Goal: Book appointment/travel/reservation

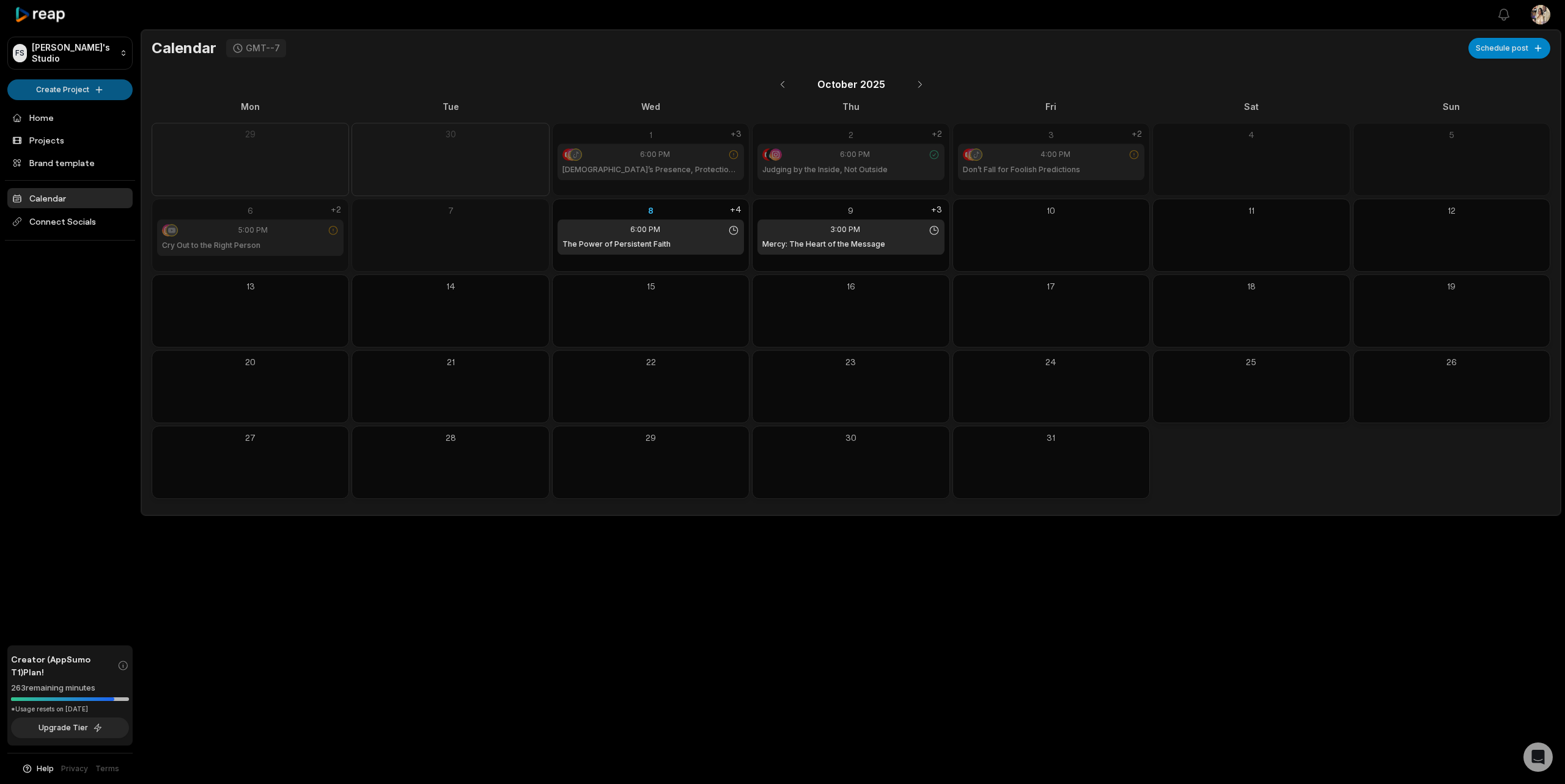
click at [63, 93] on html "FS [PERSON_NAME]'s Studio Create Project Home Projects Brand template Calendar …" at bounding box center [782, 392] width 1565 height 784
click at [63, 93] on html "FS Folhow's Studio Create Project Home Projects Brand template Calendar Connect…" at bounding box center [782, 392] width 1565 height 784
click at [39, 139] on link "Projects" at bounding box center [70, 140] width 126 height 20
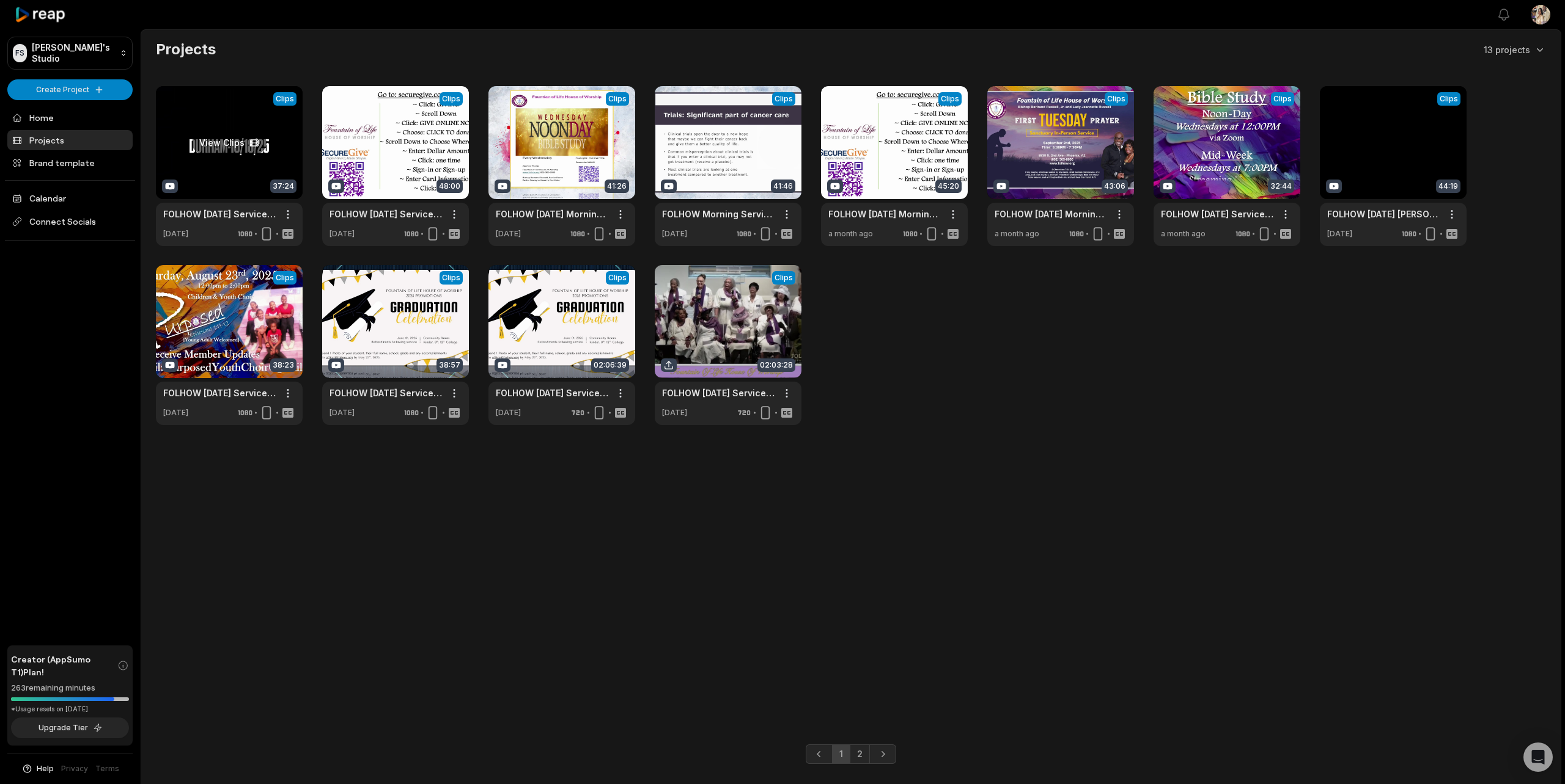
click at [206, 182] on link at bounding box center [229, 166] width 147 height 160
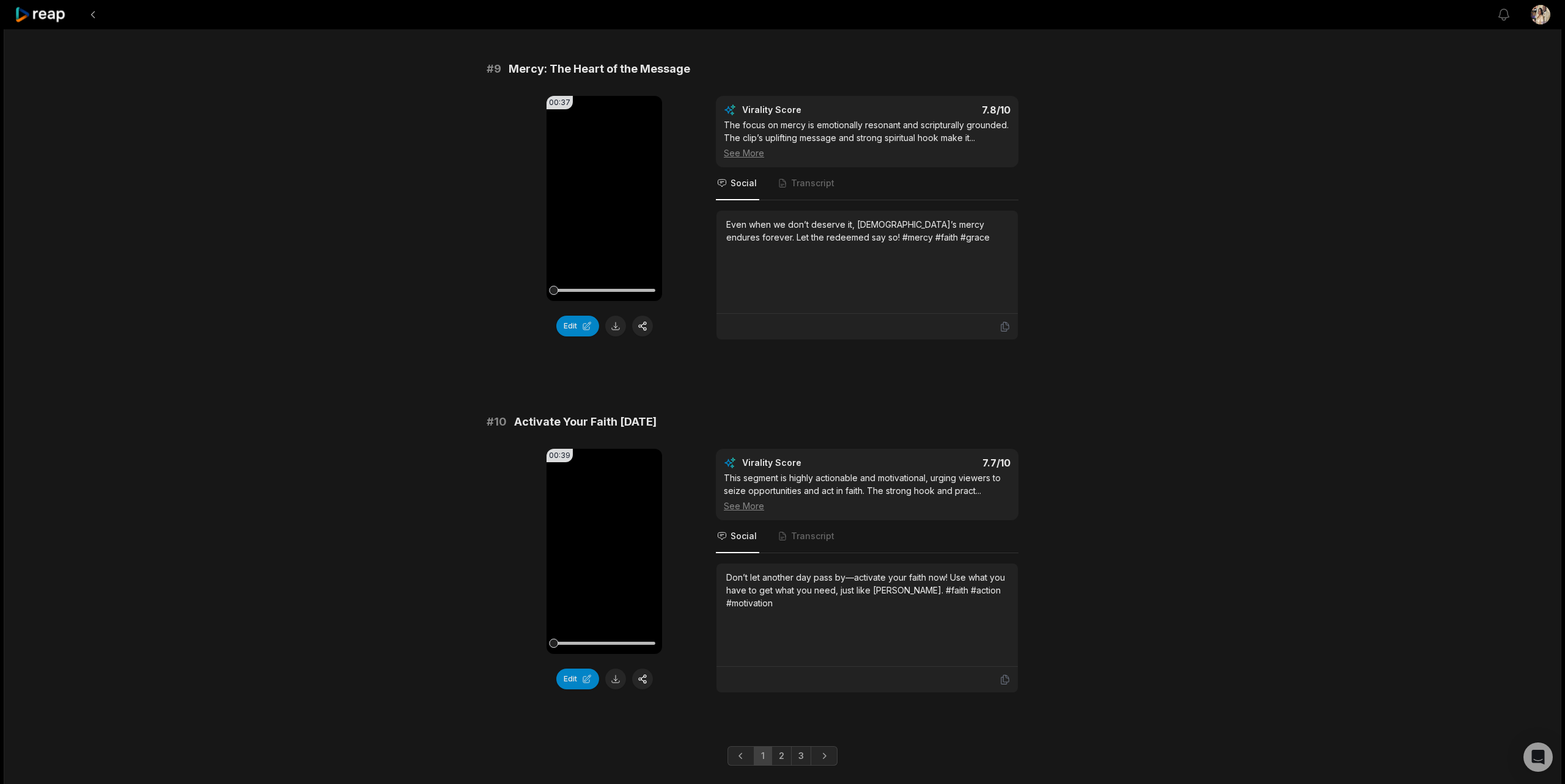
scroll to position [2959, 0]
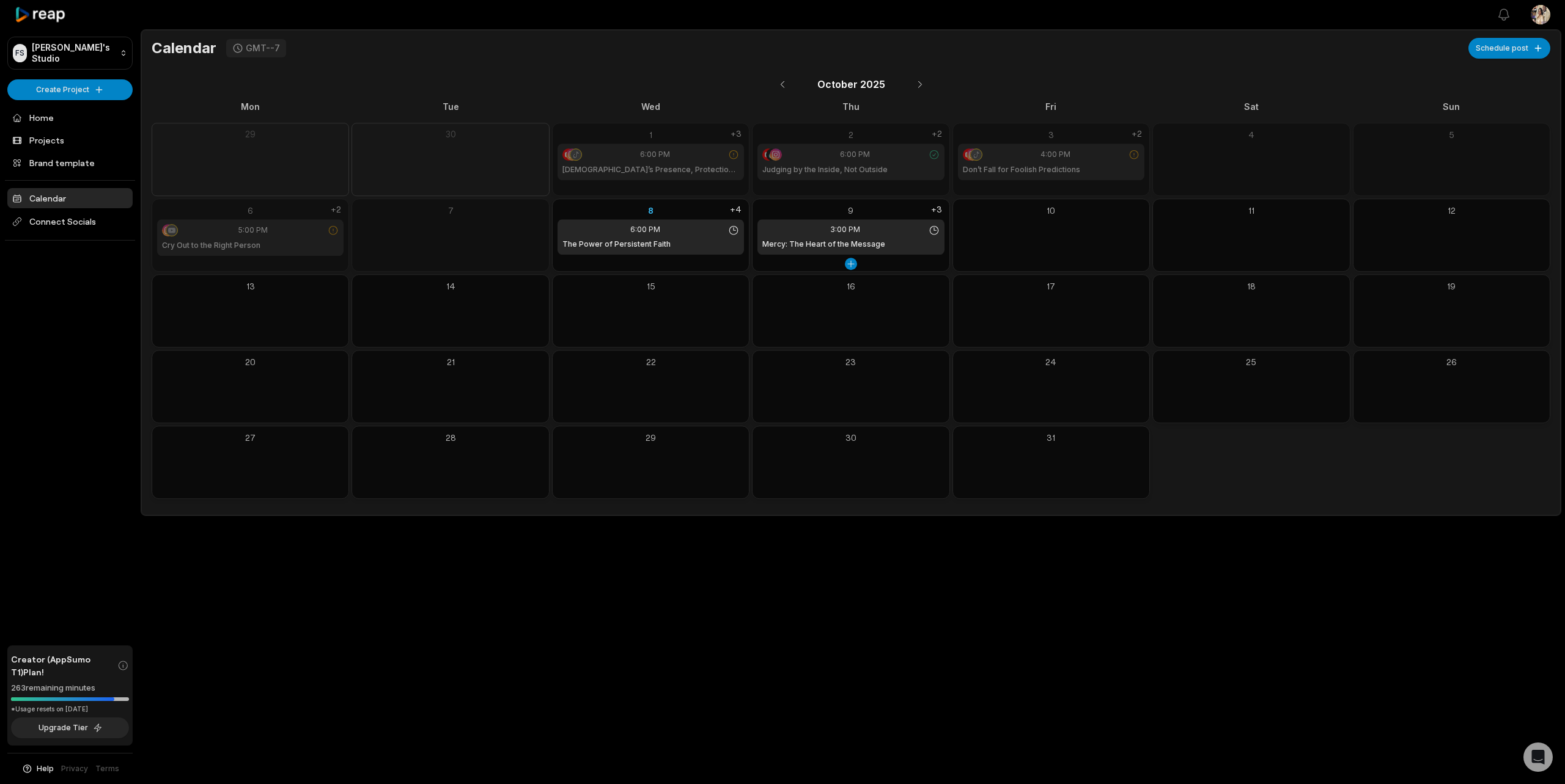
click at [799, 210] on div "9" at bounding box center [850, 211] width 186 height 13
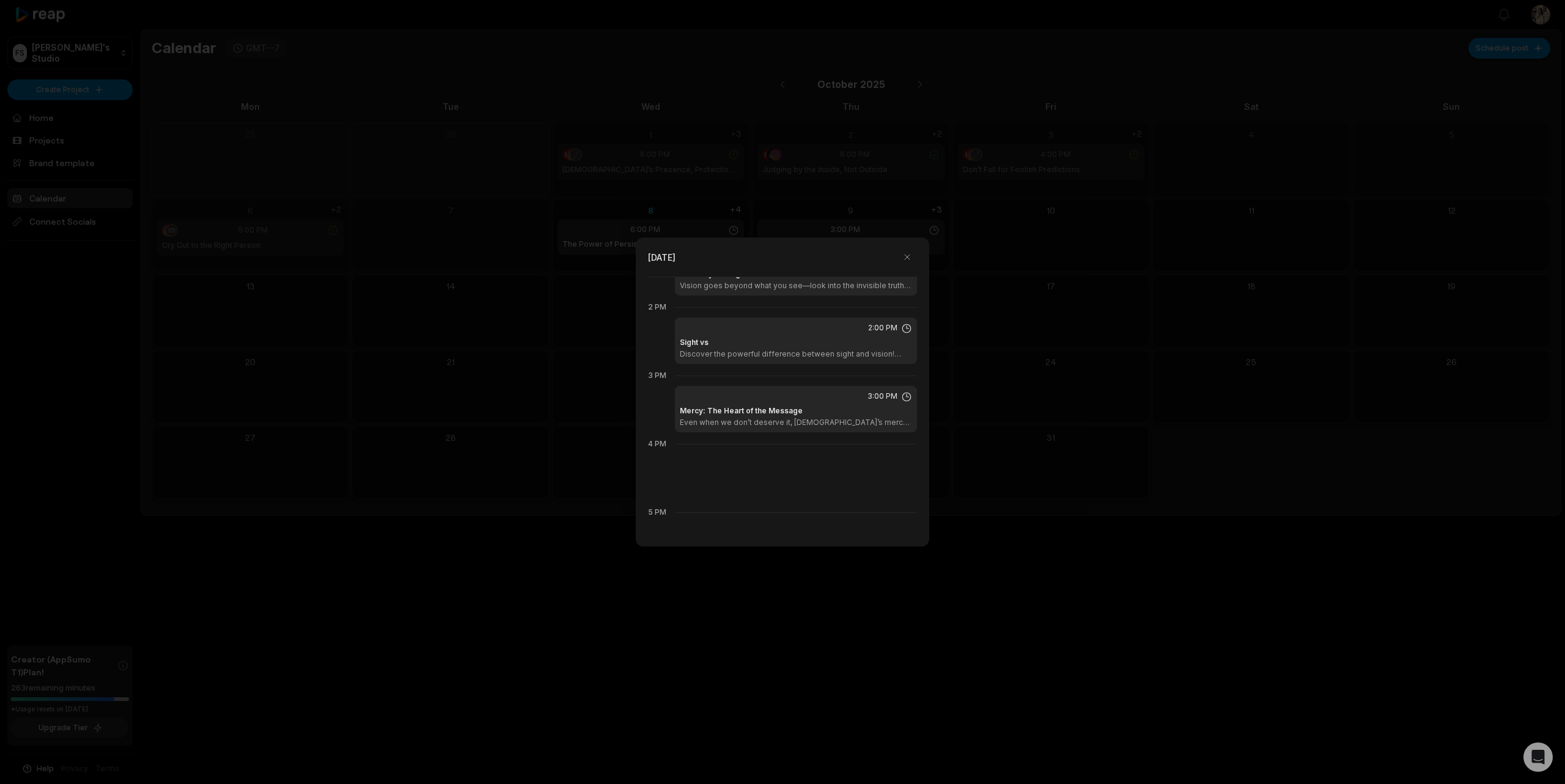
scroll to position [935, 0]
click at [905, 257] on button "button" at bounding box center [906, 257] width 19 height 19
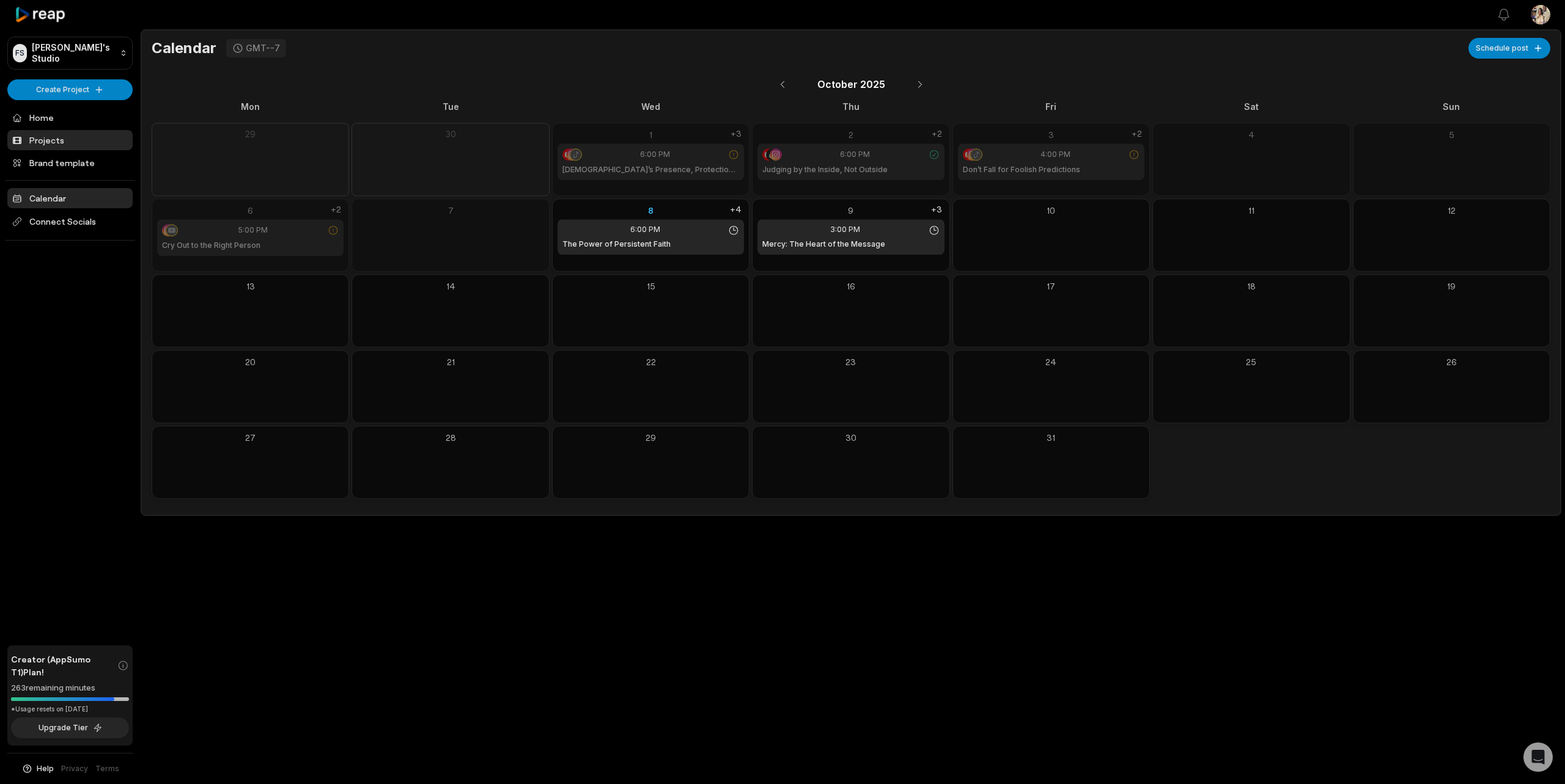
click at [44, 135] on link "Projects" at bounding box center [70, 140] width 126 height 20
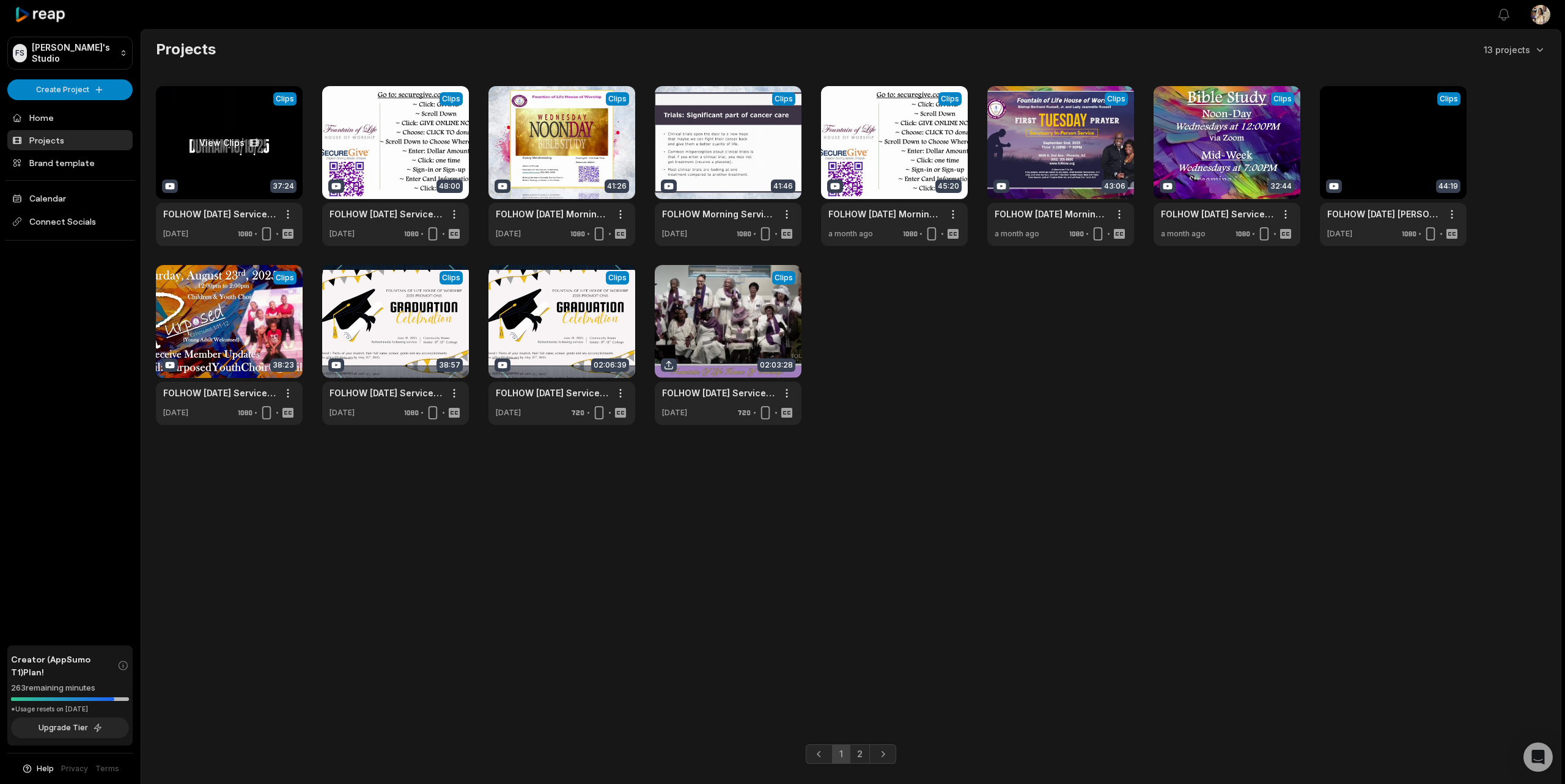
click at [196, 168] on link at bounding box center [229, 166] width 147 height 160
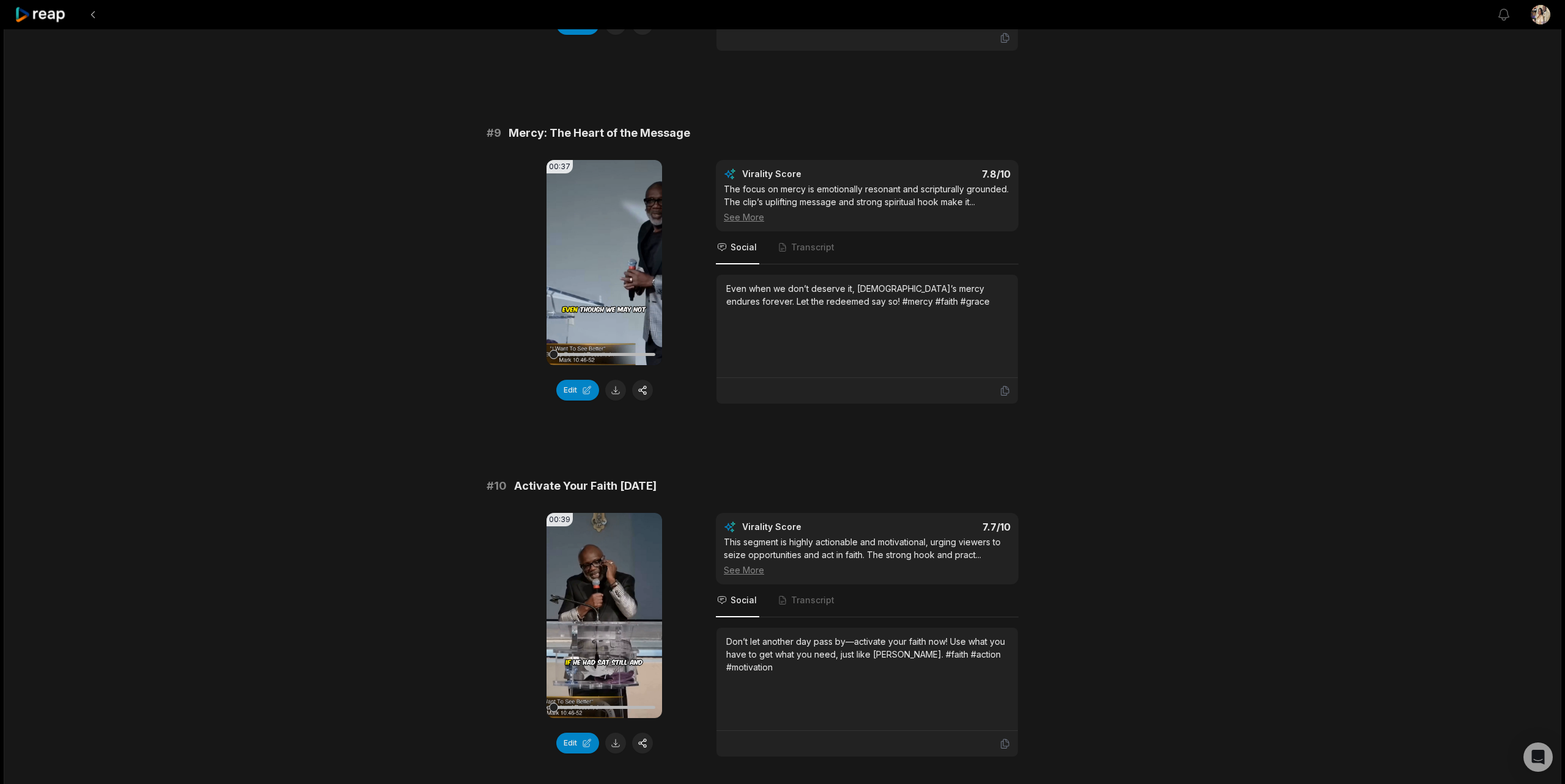
scroll to position [2959, 0]
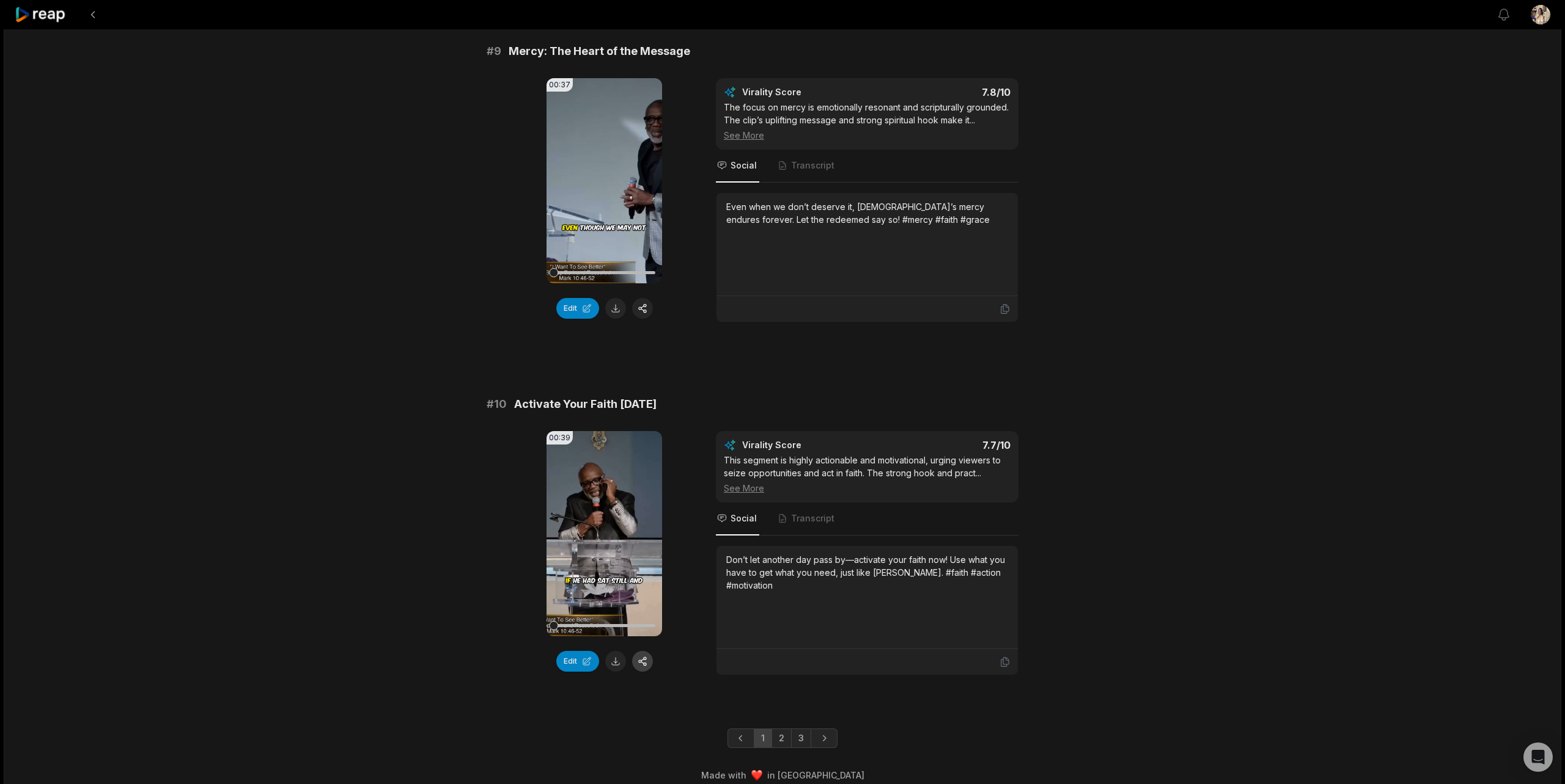
click at [640, 651] on button "button" at bounding box center [642, 661] width 21 height 21
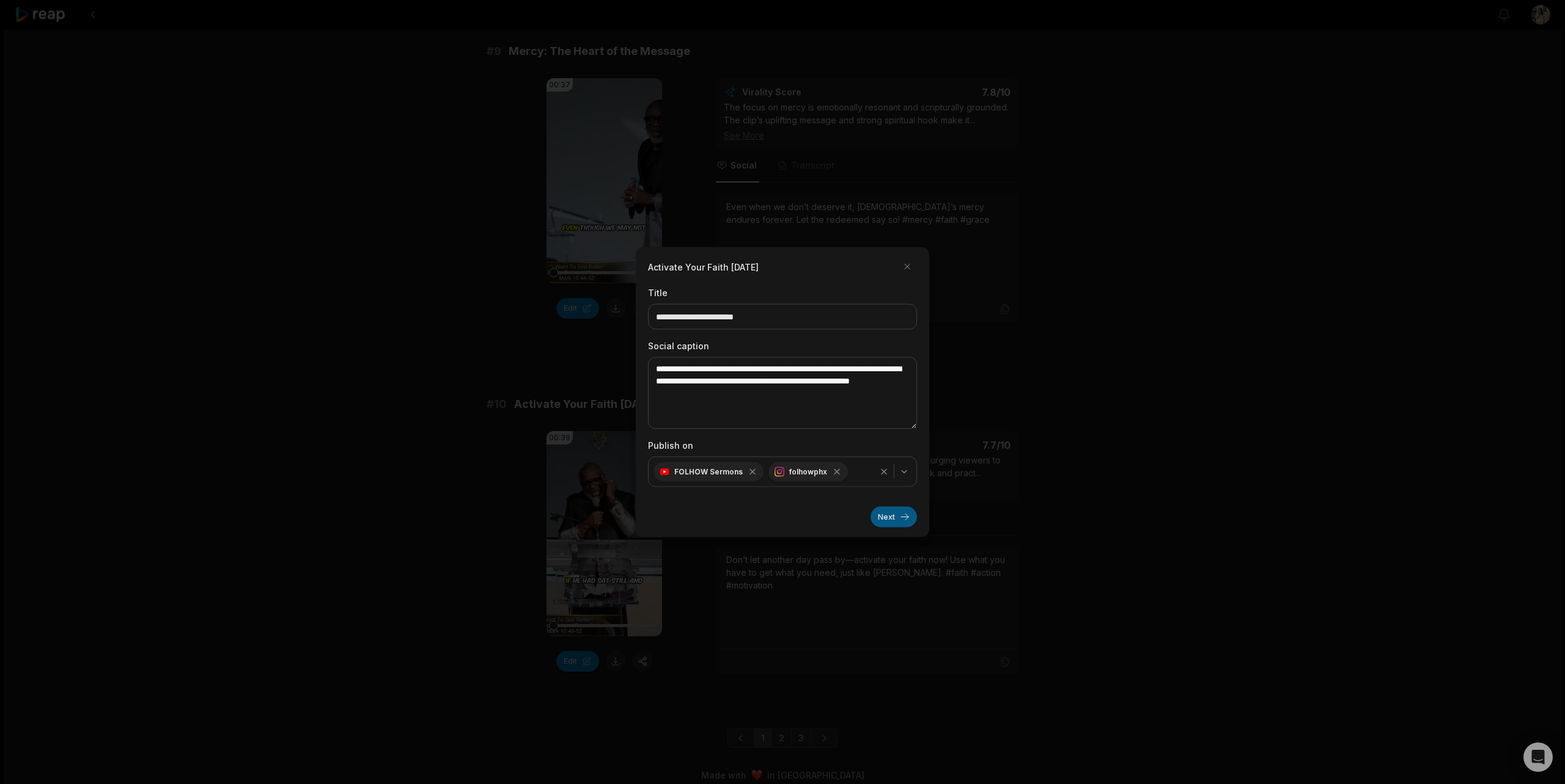
click at [888, 515] on button "Next" at bounding box center [893, 517] width 47 height 21
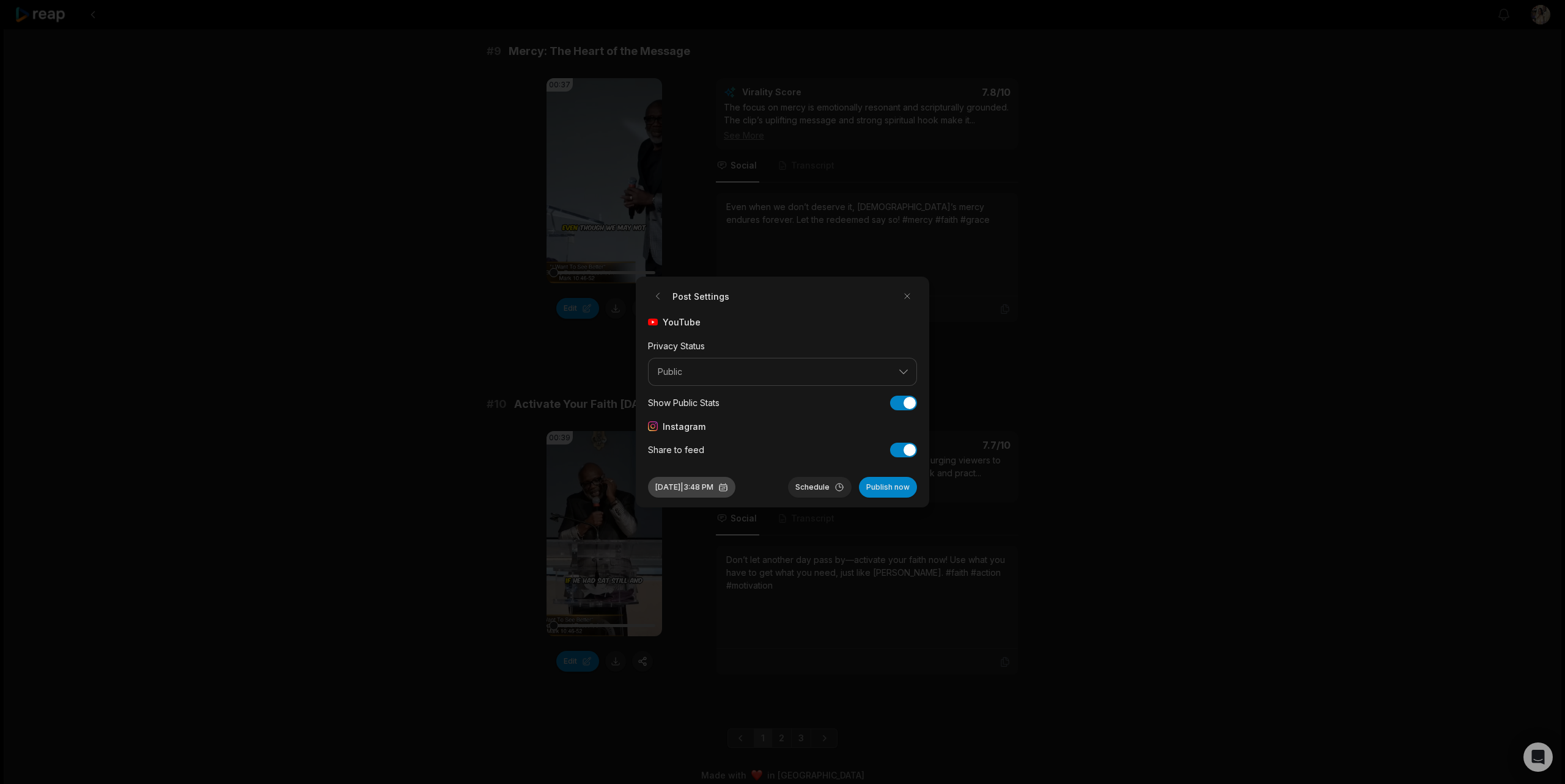
click at [712, 488] on button "[DATE] 3:48 PM" at bounding box center [691, 487] width 87 height 21
click at [754, 596] on button "9" at bounding box center [754, 594] width 19 height 19
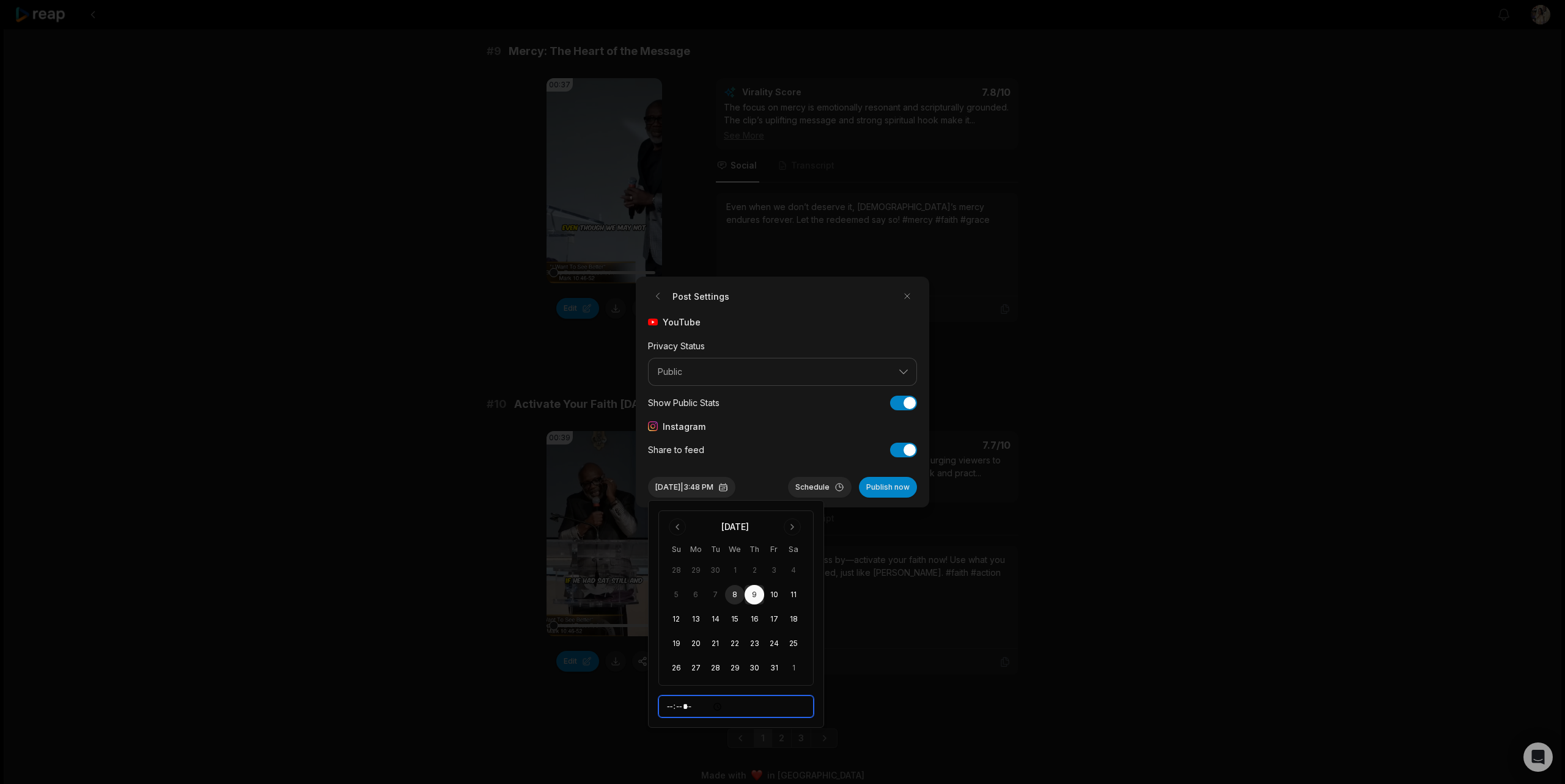
click at [673, 710] on input "*****" at bounding box center [736, 707] width 155 height 22
type input "*****"
click at [817, 488] on button "Schedule" at bounding box center [819, 487] width 63 height 21
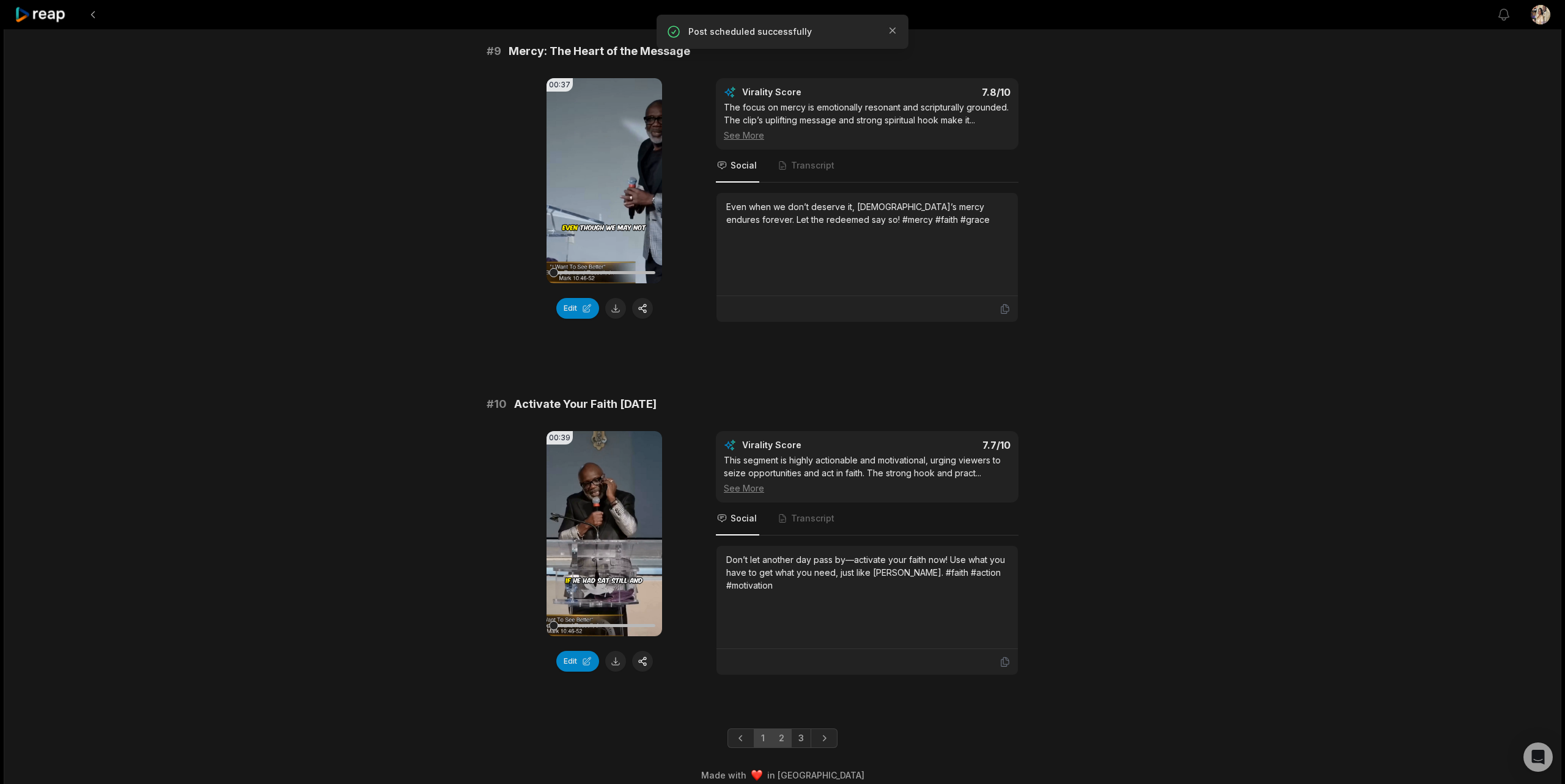
click at [782, 729] on link "2" at bounding box center [782, 738] width 20 height 19
